Goal: Task Accomplishment & Management: Manage account settings

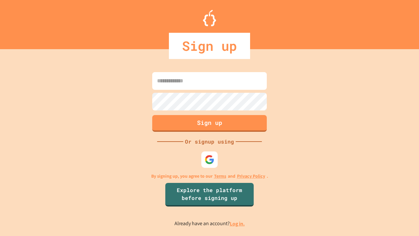
click at [238, 223] on link "Log in." at bounding box center [237, 223] width 15 height 7
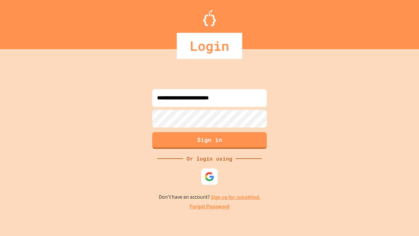
type input "**********"
